Goal: Download file/media

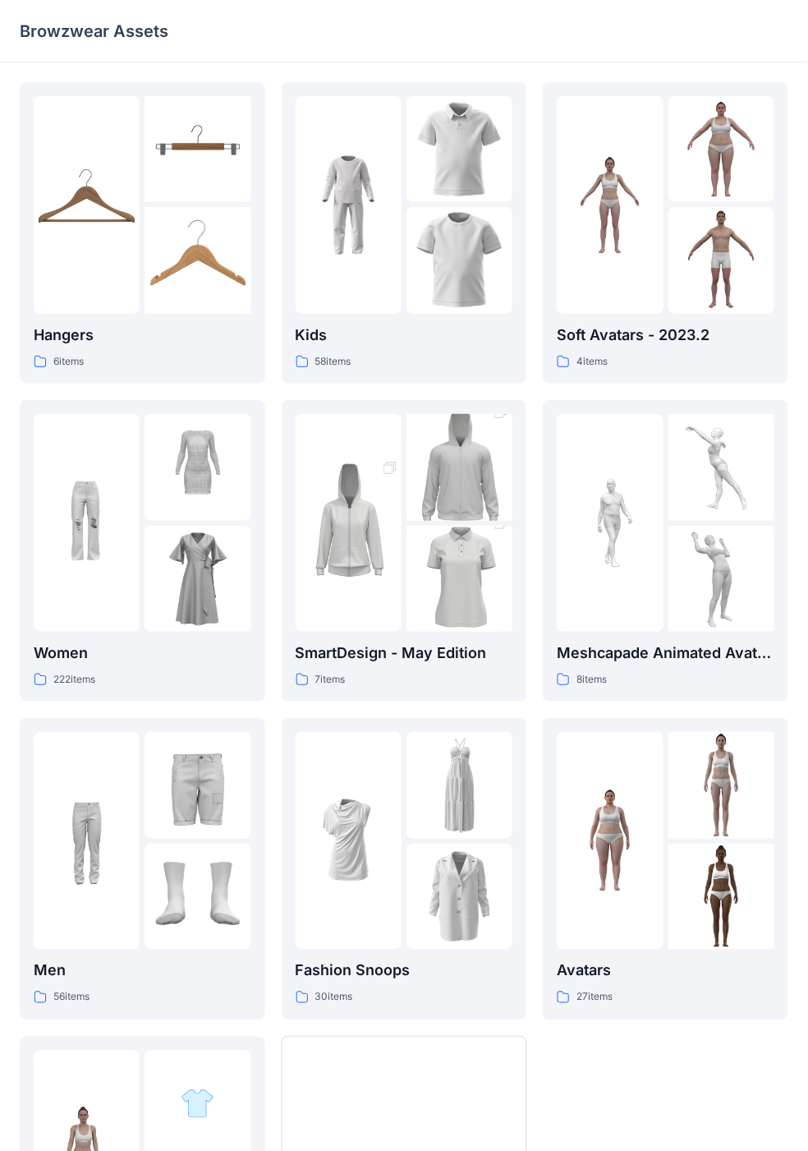
scroll to position [233, 0]
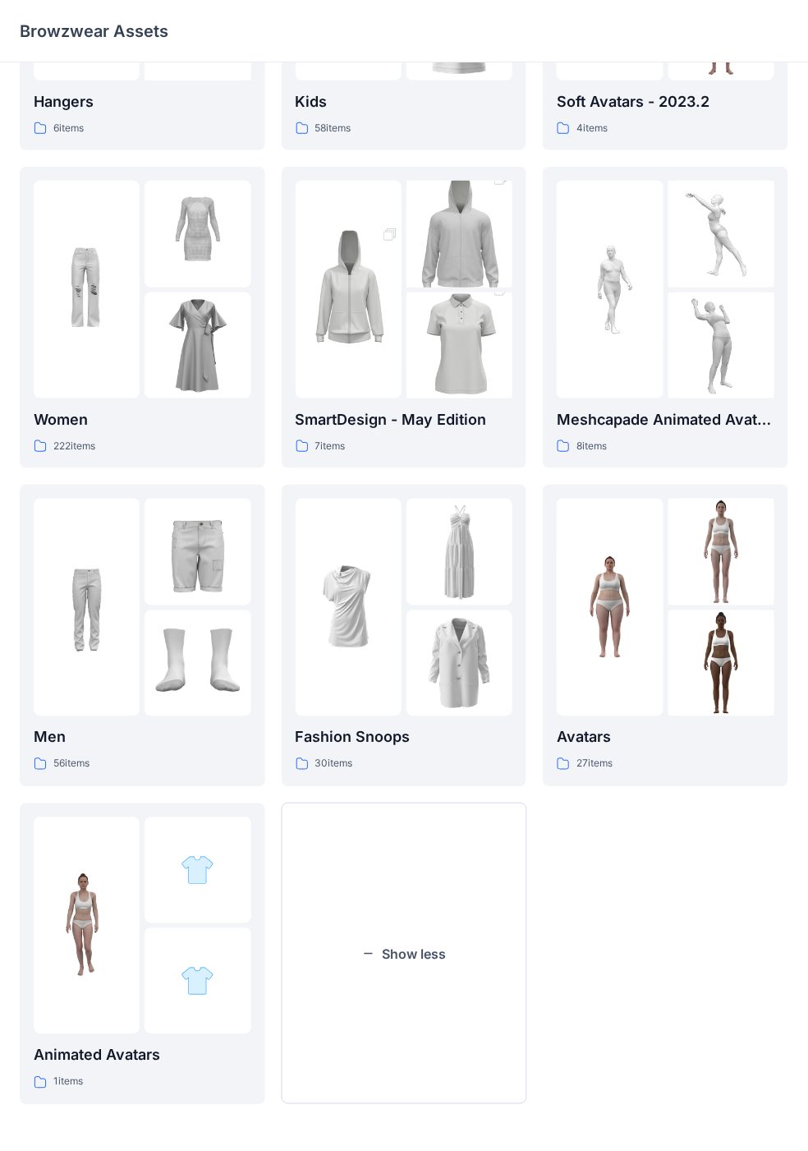
click at [729, 588] on img at bounding box center [722, 552] width 106 height 106
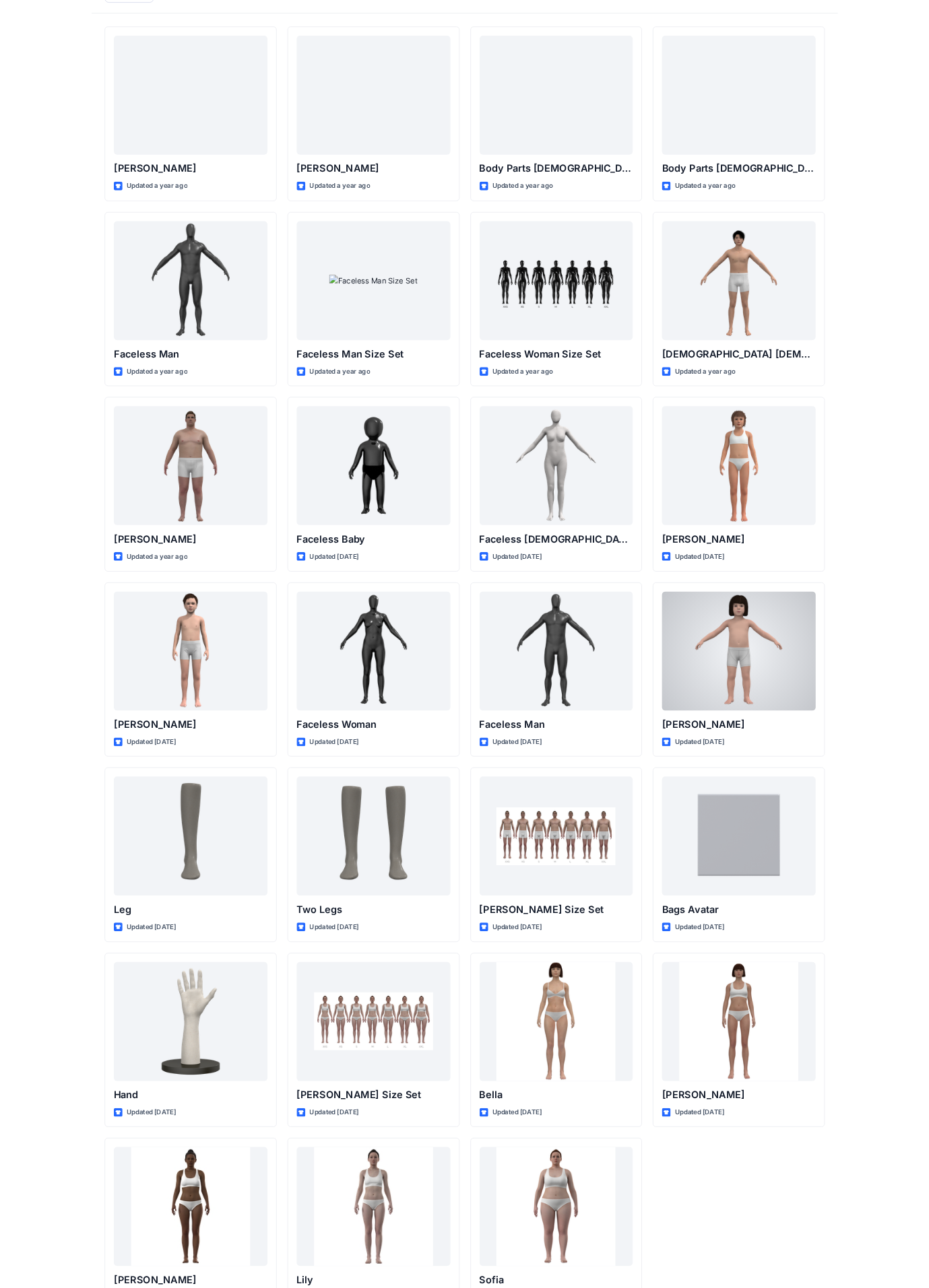
scroll to position [76, 0]
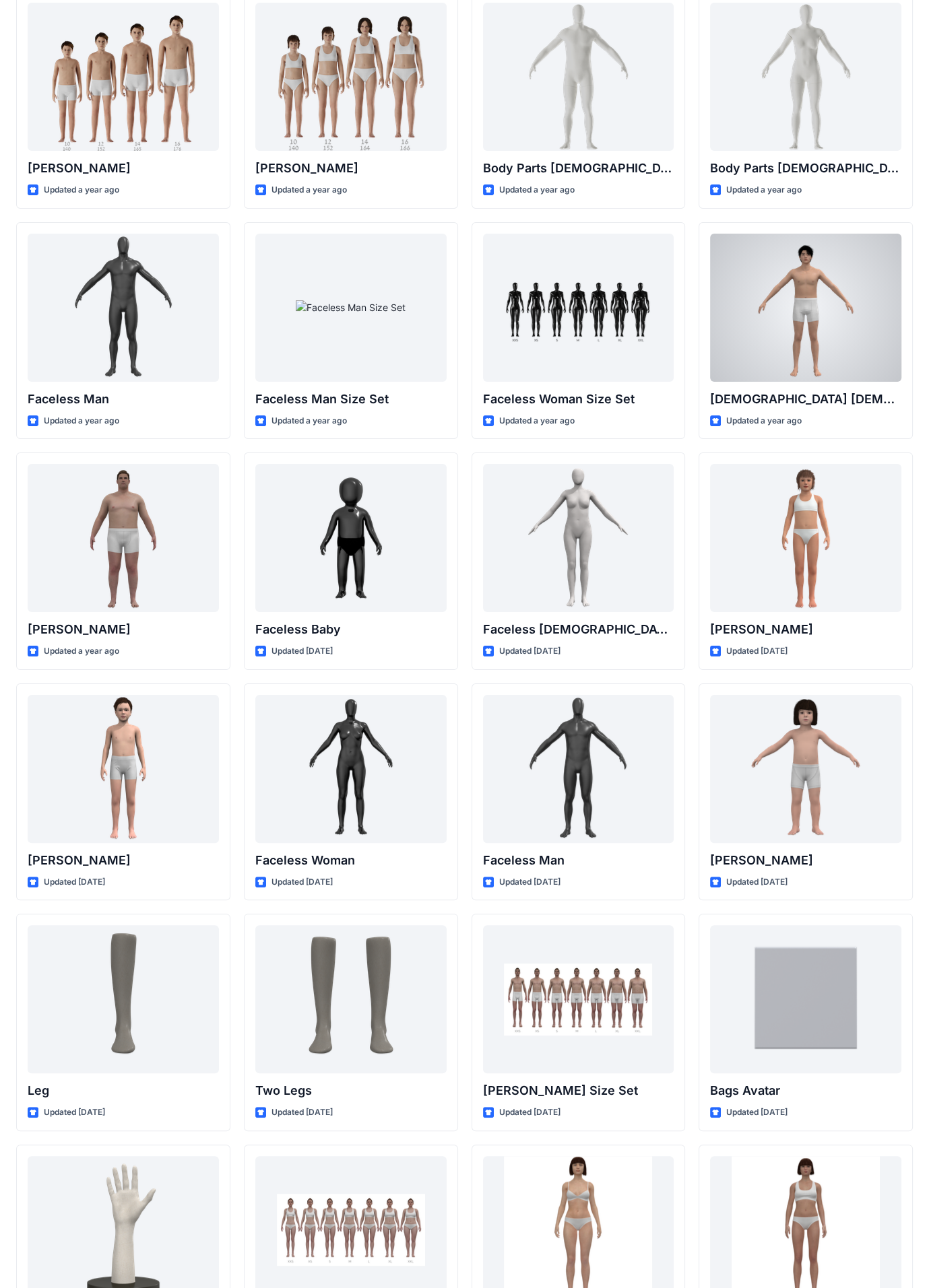
click at [674, 345] on div at bounding box center [805, 307] width 191 height 148
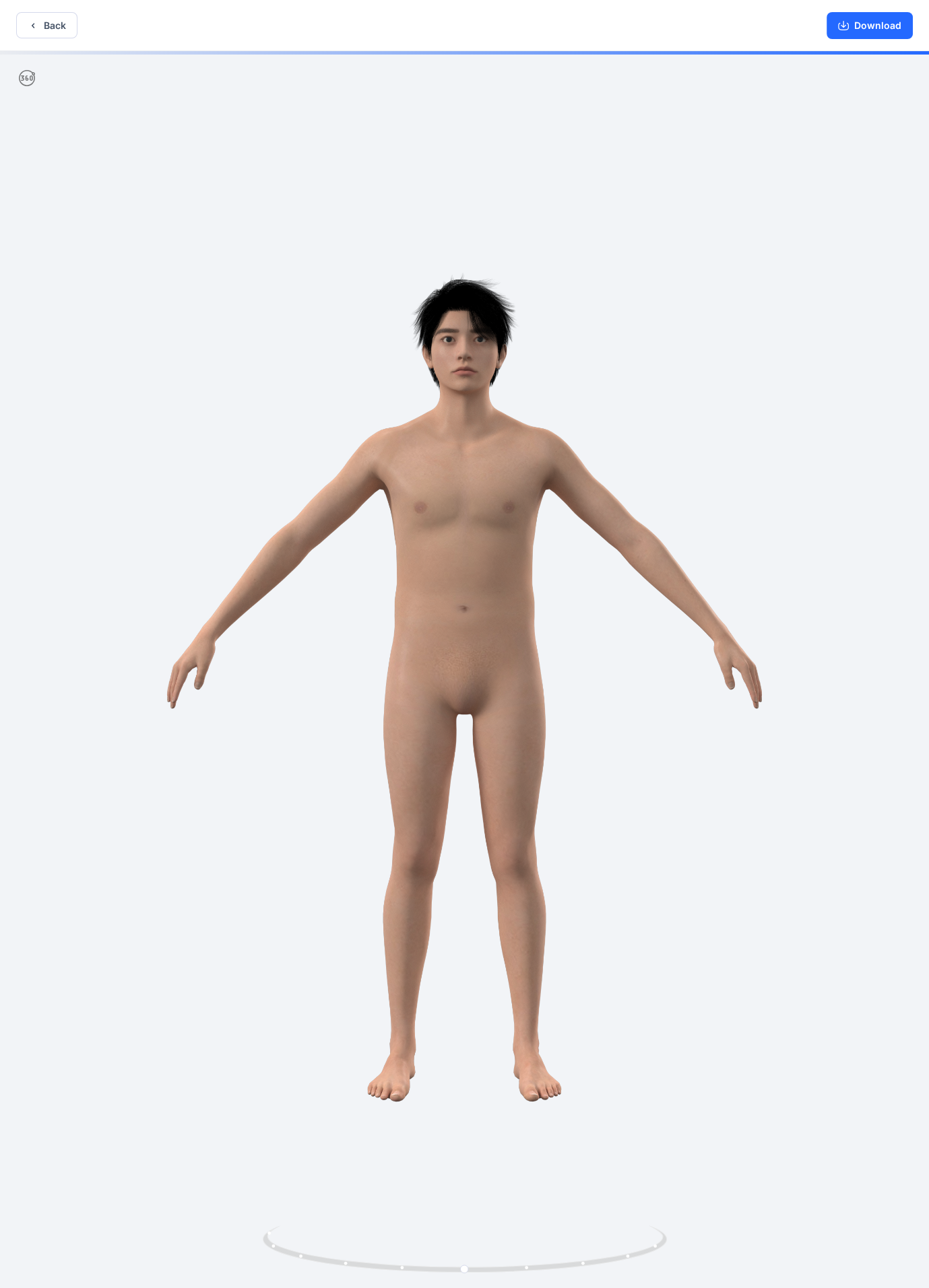
click at [674, 25] on button "Download" at bounding box center [869, 25] width 86 height 27
click at [674, 28] on button "Download" at bounding box center [869, 25] width 86 height 27
